Goal: Transaction & Acquisition: Download file/media

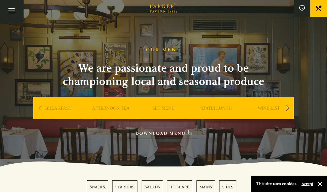
click at [291, 106] on div "Next slide" at bounding box center [287, 108] width 7 height 12
click at [268, 107] on link "A LA CARTE" at bounding box center [269, 116] width 26 height 22
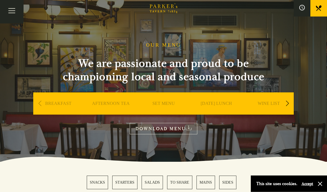
scroll to position [12, 0]
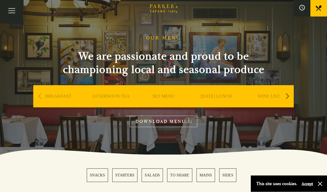
click at [211, 178] on link "MAINS" at bounding box center [206, 176] width 19 height 14
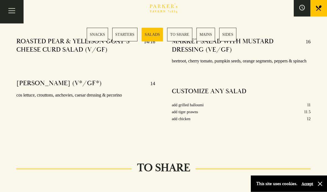
scroll to position [708, 0]
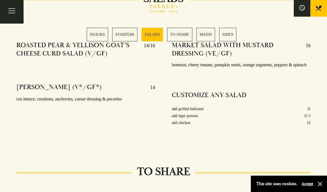
click at [16, 8] on button "Toggle navigation" at bounding box center [12, 12] width 24 height 24
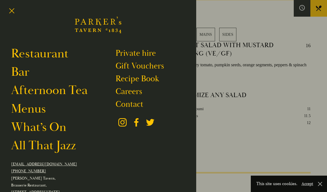
click at [55, 54] on link "Restaurant" at bounding box center [39, 53] width 57 height 15
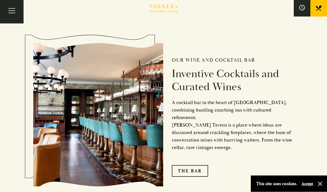
scroll to position [761, 0]
click at [191, 177] on link "The Bar" at bounding box center [190, 171] width 36 height 12
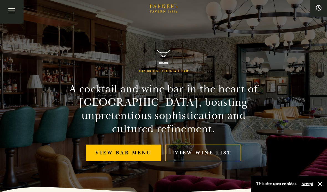
click at [206, 154] on link "View Wine List" at bounding box center [204, 153] width 76 height 17
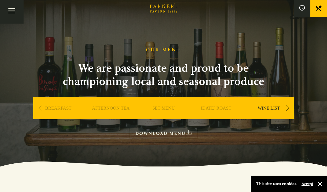
click at [271, 107] on link "WINE LIST" at bounding box center [269, 116] width 22 height 22
click at [271, 108] on link "WINE LIST" at bounding box center [269, 116] width 22 height 22
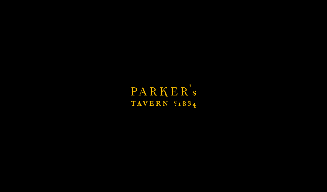
click at [271, 107] on link "WINE LIST" at bounding box center [269, 116] width 22 height 22
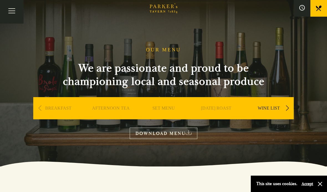
click at [179, 133] on link "DOWNLOAD MENU" at bounding box center [164, 133] width 68 height 11
